Goal: Task Accomplishment & Management: Use online tool/utility

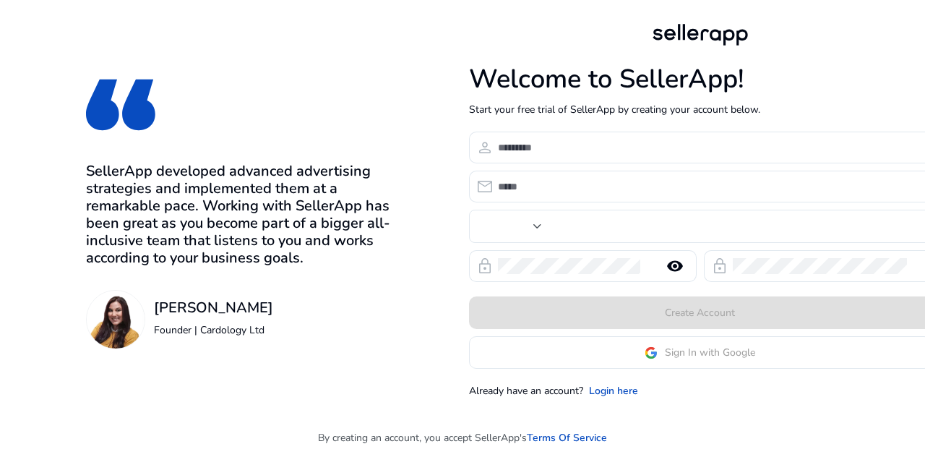
type input "***"
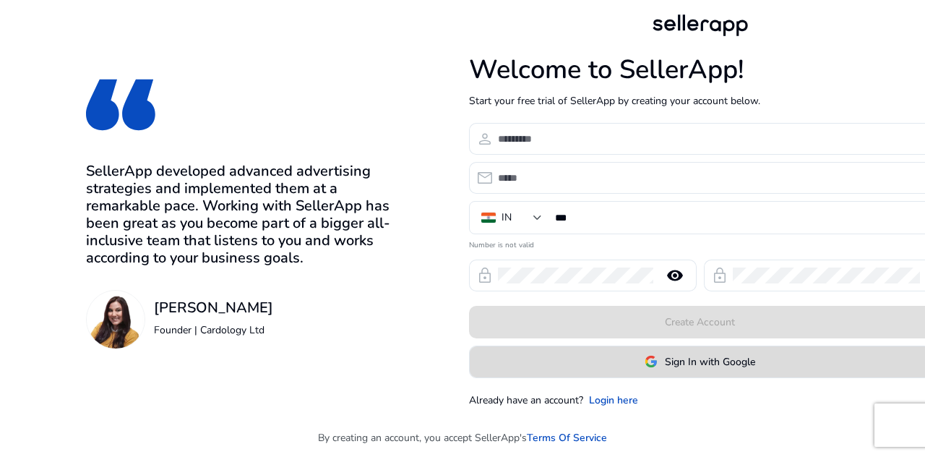
click at [639, 360] on span at bounding box center [700, 361] width 461 height 35
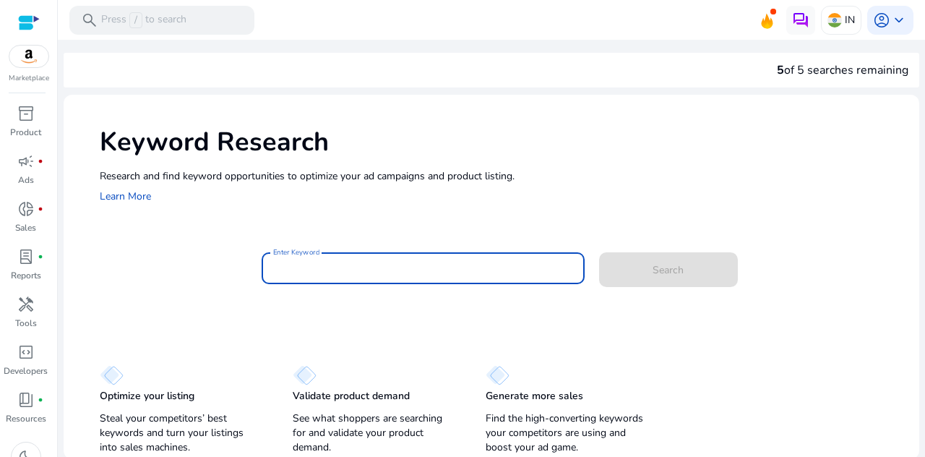
click at [381, 261] on input "Enter Keyword" at bounding box center [423, 268] width 300 height 16
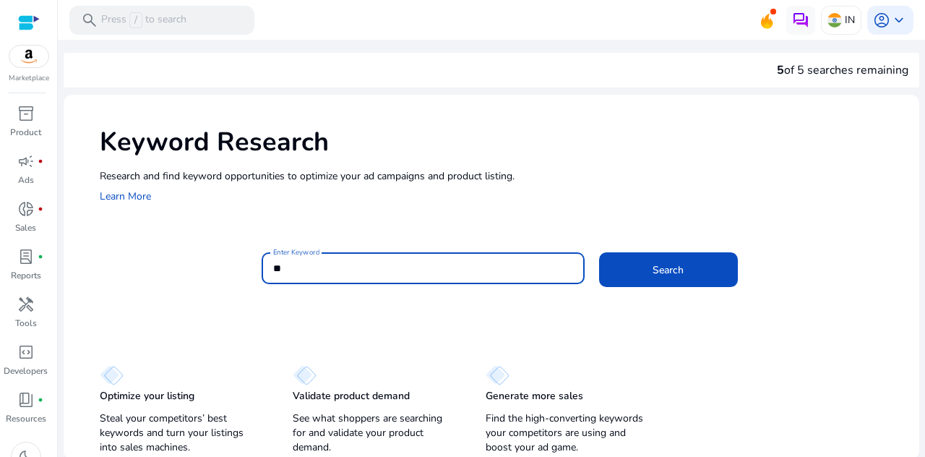
type input "*"
click at [599, 252] on button "Search" at bounding box center [668, 269] width 139 height 35
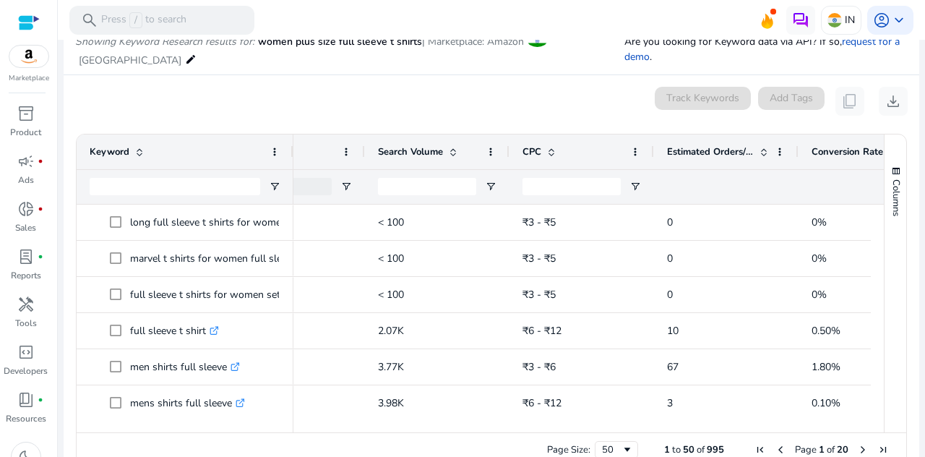
drag, startPoint x: 314, startPoint y: 138, endPoint x: 361, endPoint y: 144, distance: 47.3
click at [361, 144] on div at bounding box center [364, 151] width 6 height 35
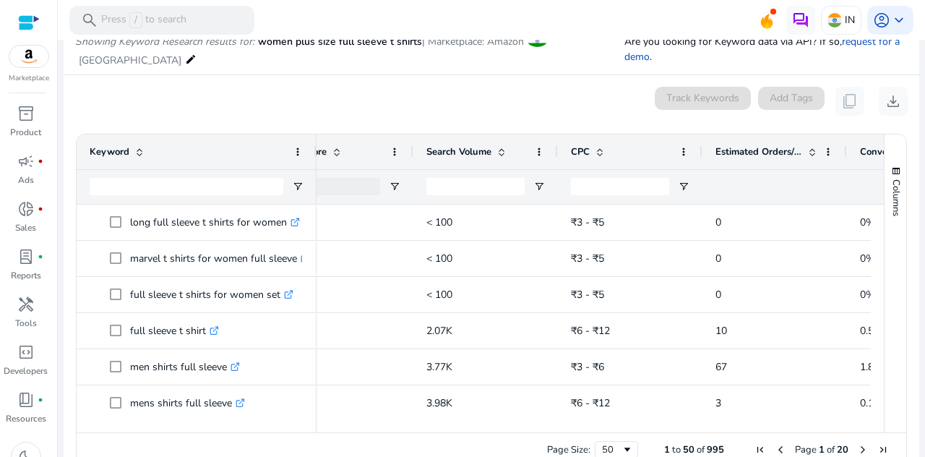
drag, startPoint x: 291, startPoint y: 135, endPoint x: 335, endPoint y: 138, distance: 44.9
click at [319, 138] on div at bounding box center [316, 151] width 6 height 35
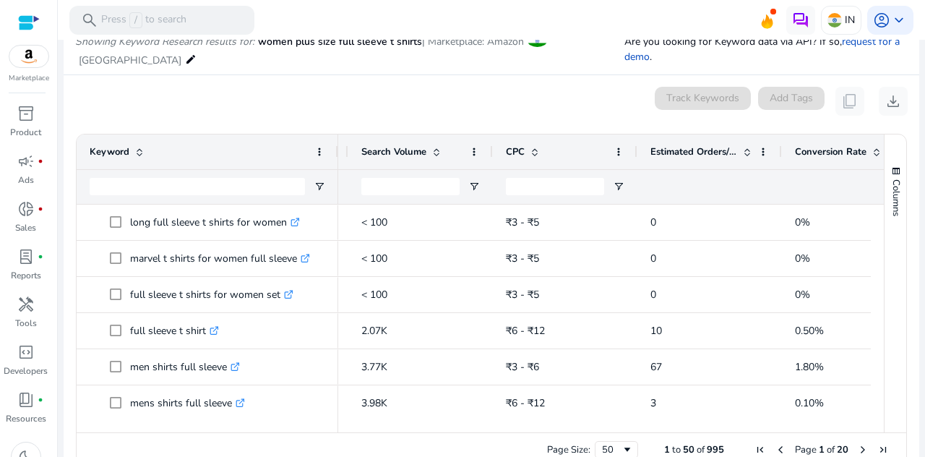
drag, startPoint x: 432, startPoint y: 134, endPoint x: 343, endPoint y: 157, distance: 92.6
click at [343, 157] on div "Match Type Relevance Score Search Volume CPC" at bounding box center [459, 168] width 962 height 69
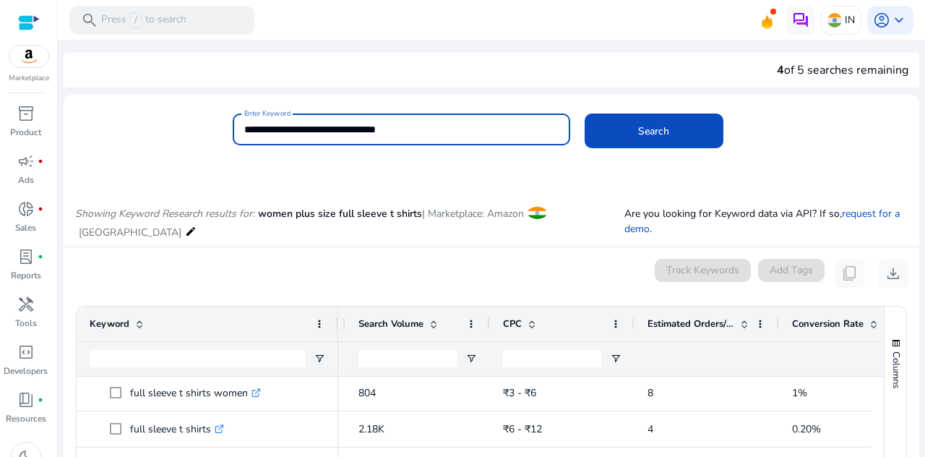
click at [428, 128] on input "**********" at bounding box center [401, 129] width 314 height 16
click at [585, 114] on button "Search" at bounding box center [654, 131] width 139 height 35
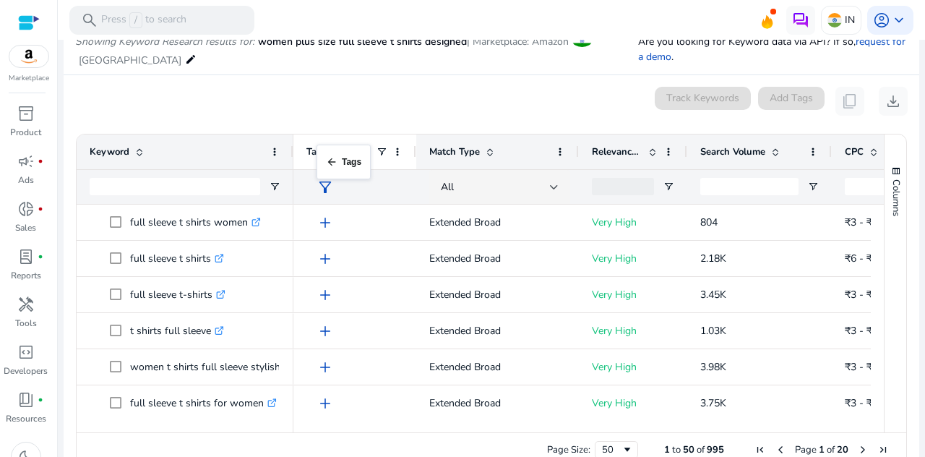
drag, startPoint x: 296, startPoint y: 150, endPoint x: 324, endPoint y: 153, distance: 27.7
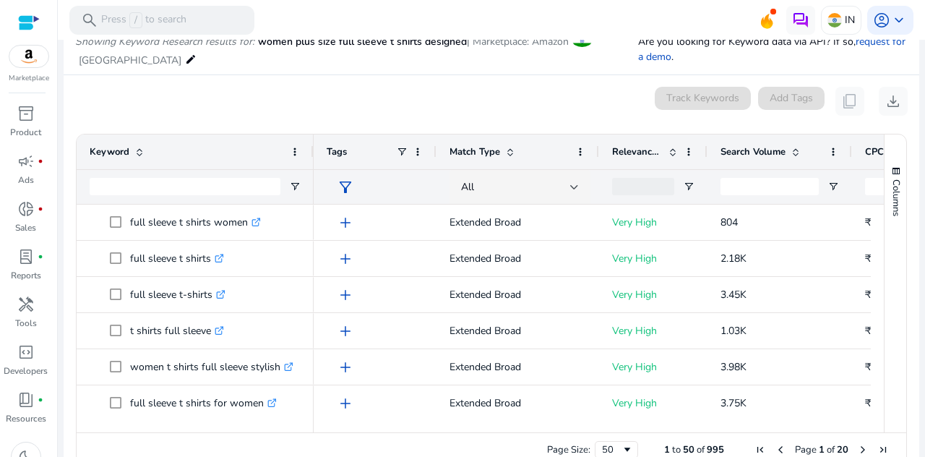
drag, startPoint x: 290, startPoint y: 151, endPoint x: 306, endPoint y: 188, distance: 40.2
click at [314, 154] on div at bounding box center [313, 151] width 6 height 35
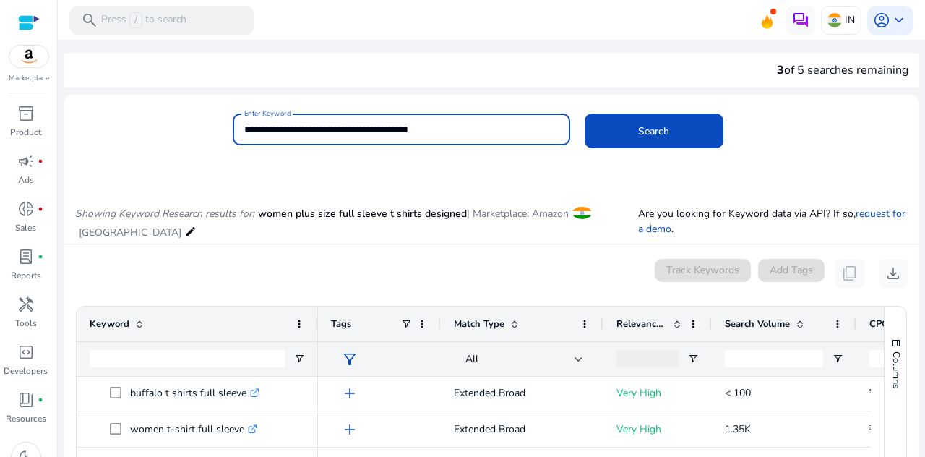
drag, startPoint x: 455, startPoint y: 129, endPoint x: 319, endPoint y: 129, distance: 136.6
click at [319, 129] on input "**********" at bounding box center [401, 129] width 314 height 16
type input "**********"
click at [585, 114] on button "Search" at bounding box center [654, 131] width 139 height 35
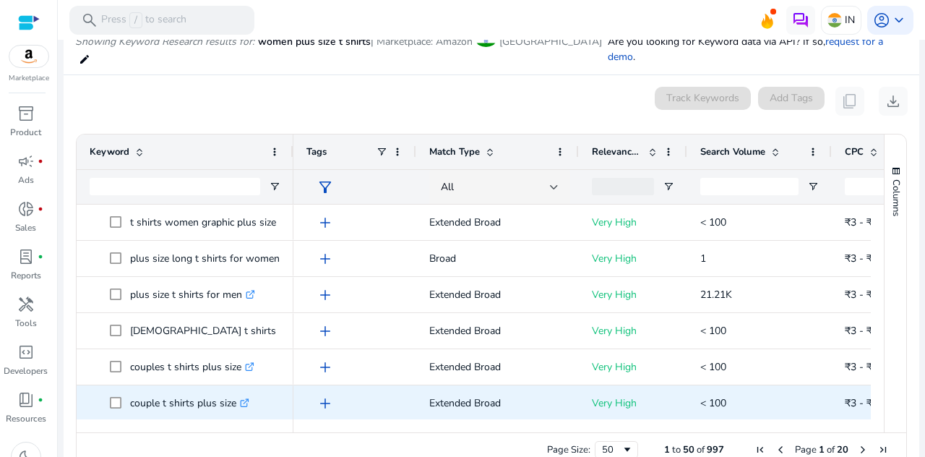
scroll to position [145, 0]
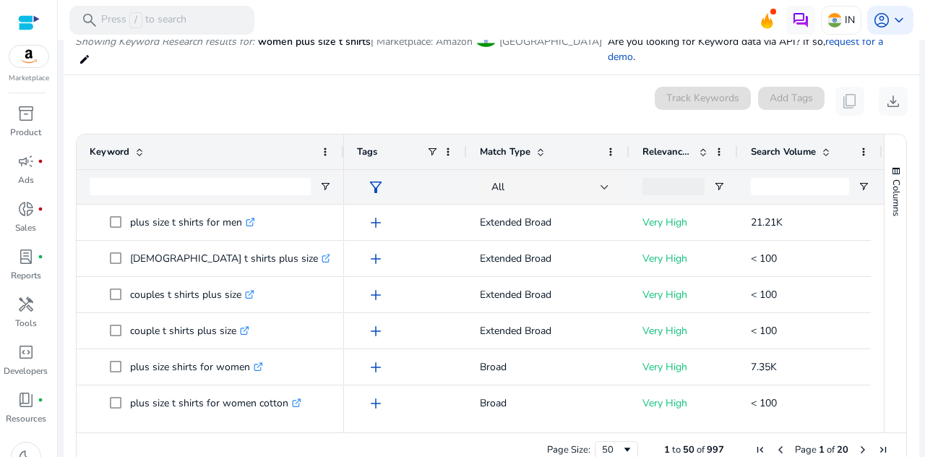
drag, startPoint x: 290, startPoint y: 141, endPoint x: 343, endPoint y: 174, distance: 62.0
click at [343, 174] on div "Keyword" at bounding box center [210, 168] width 267 height 69
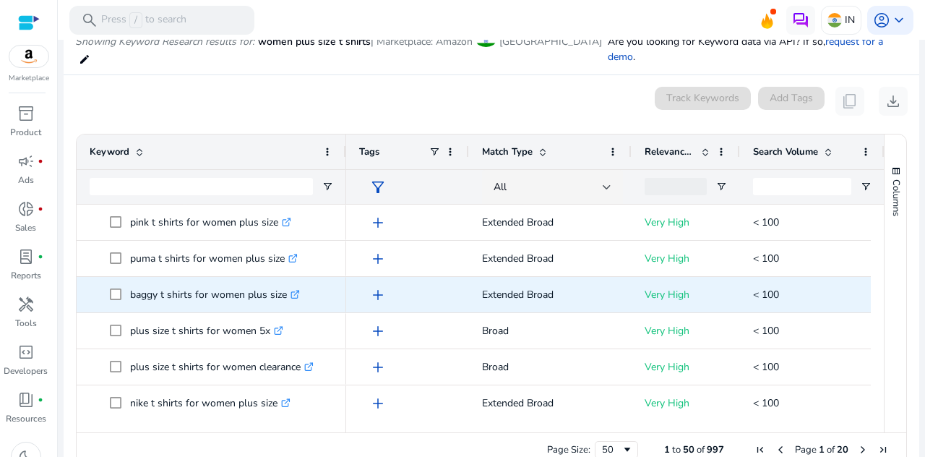
scroll to position [578, 0]
